Goal: Information Seeking & Learning: Find specific fact

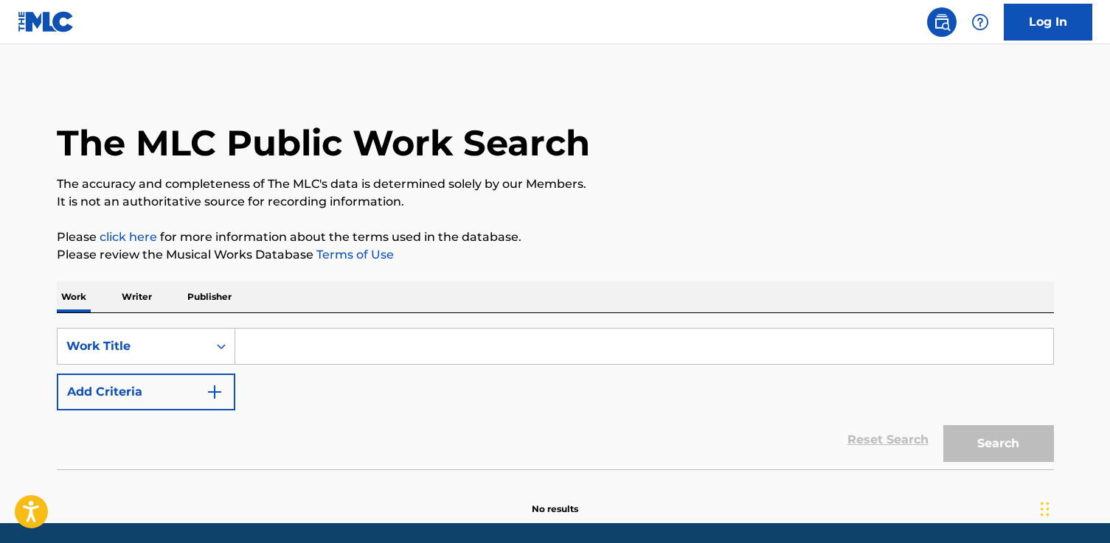
drag, startPoint x: 345, startPoint y: 367, endPoint x: 336, endPoint y: 299, distance: 68.4
click at [345, 366] on div "SearchWithCriteriaa1ccfee1-e340-4b7b-9e4c-a2c385a080ea Work Title Add Criteria" at bounding box center [555, 369] width 997 height 83
click at [313, 349] on input "Search Form" at bounding box center [644, 346] width 818 height 35
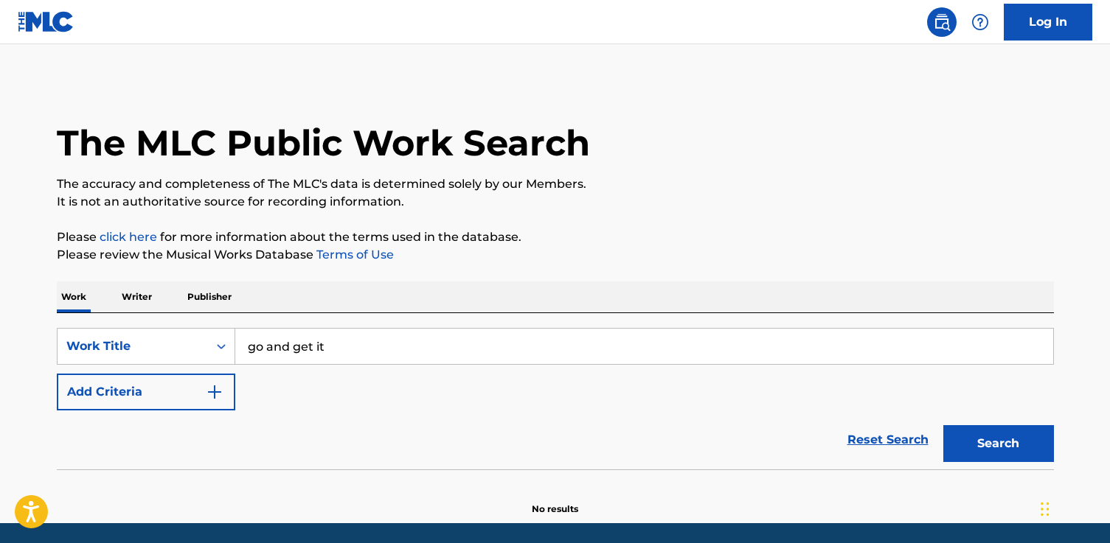
type input "go and get it"
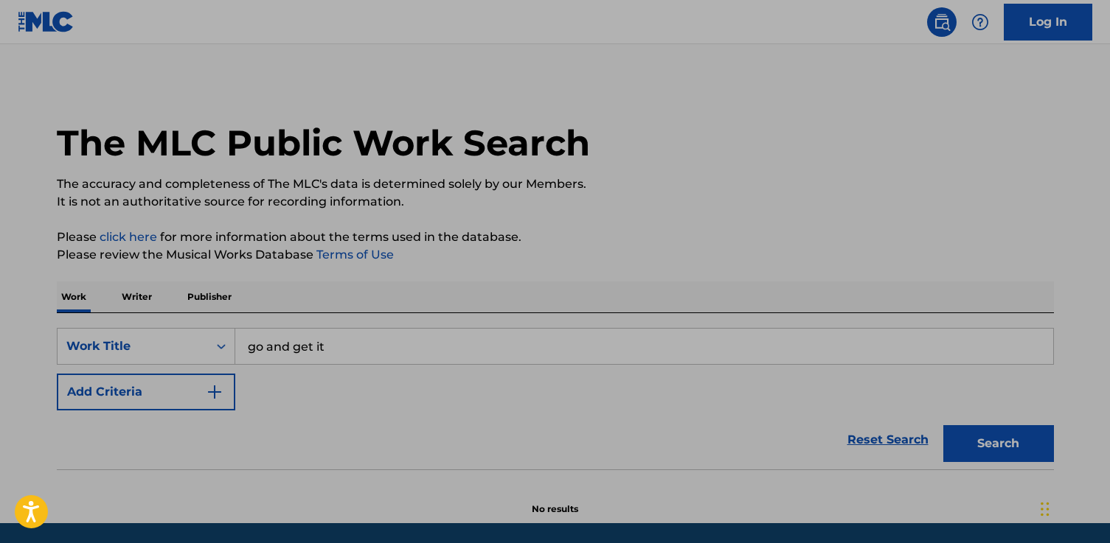
click at [350, 442] on div "Reset Search Search" at bounding box center [555, 440] width 997 height 59
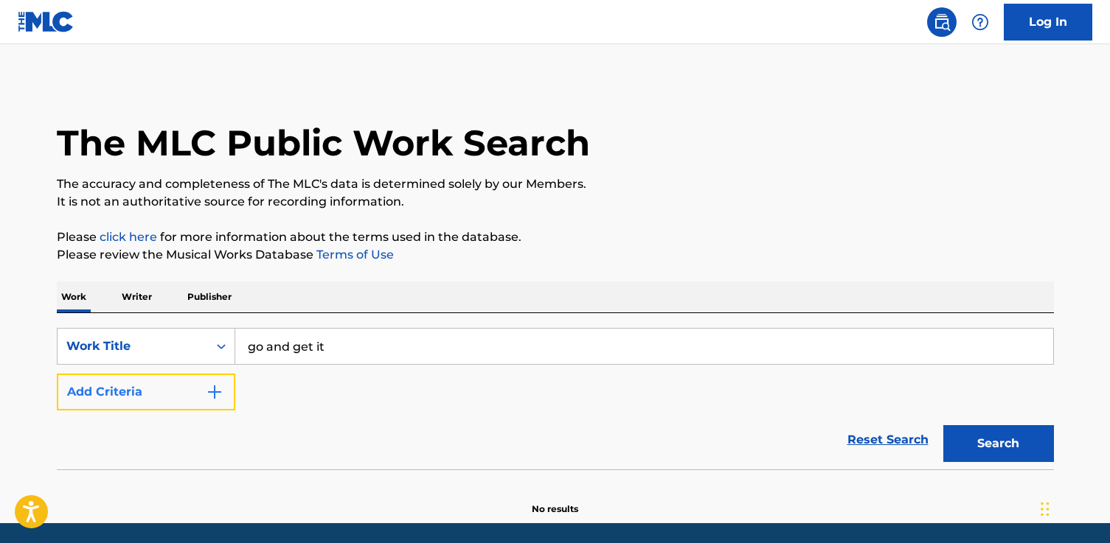
click at [133, 398] on button "Add Criteria" at bounding box center [146, 392] width 178 height 37
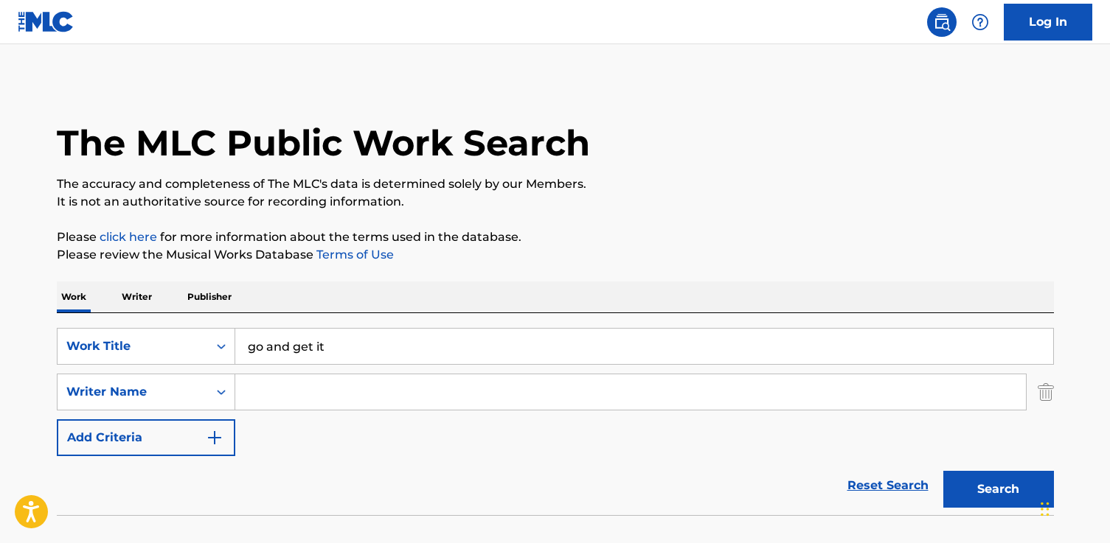
click at [281, 396] on input "Search Form" at bounding box center [630, 392] width 790 height 35
type input "[PERSON_NAME]"
click at [943, 471] on button "Search" at bounding box center [998, 489] width 111 height 37
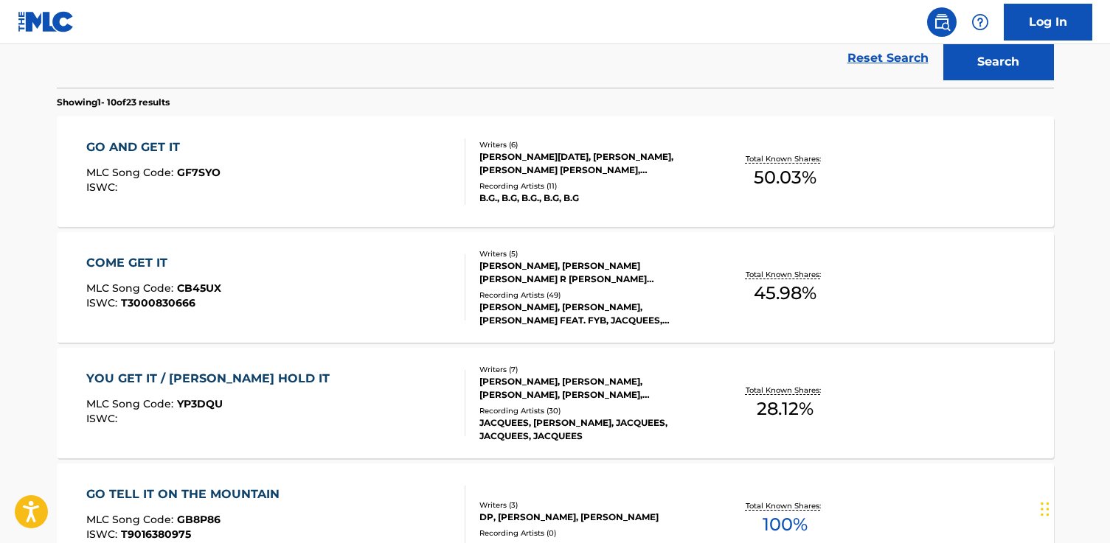
scroll to position [445, 0]
